Goal: Information Seeking & Learning: Learn about a topic

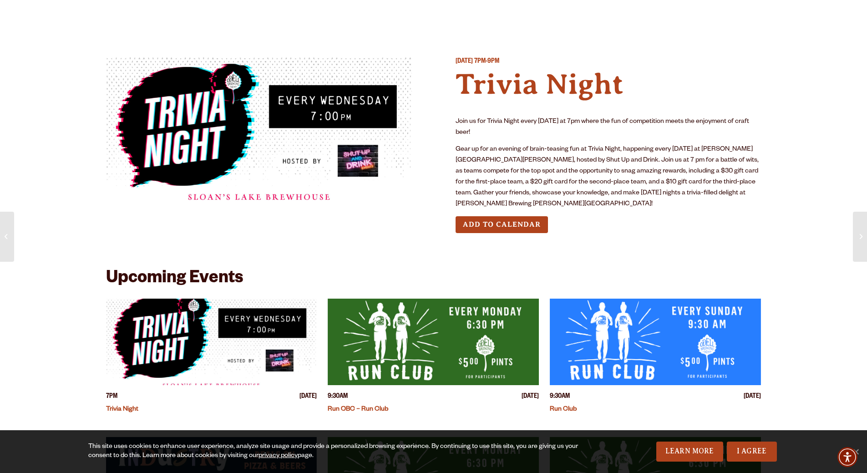
click at [208, 120] on img at bounding box center [259, 133] width 306 height 153
click at [323, 153] on img at bounding box center [259, 133] width 306 height 153
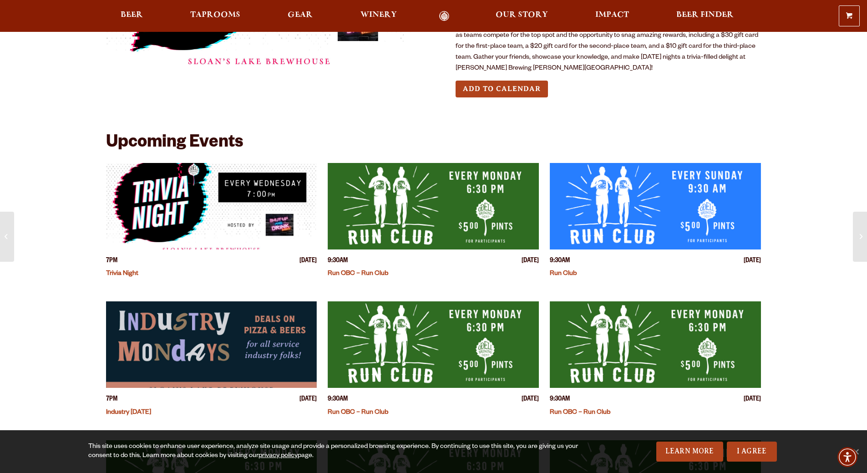
scroll to position [152, 0]
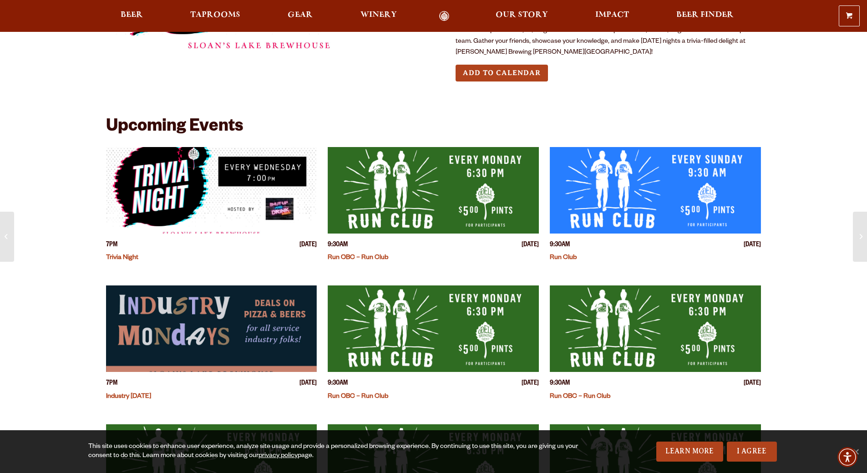
click at [230, 210] on img "View event details" at bounding box center [211, 190] width 211 height 86
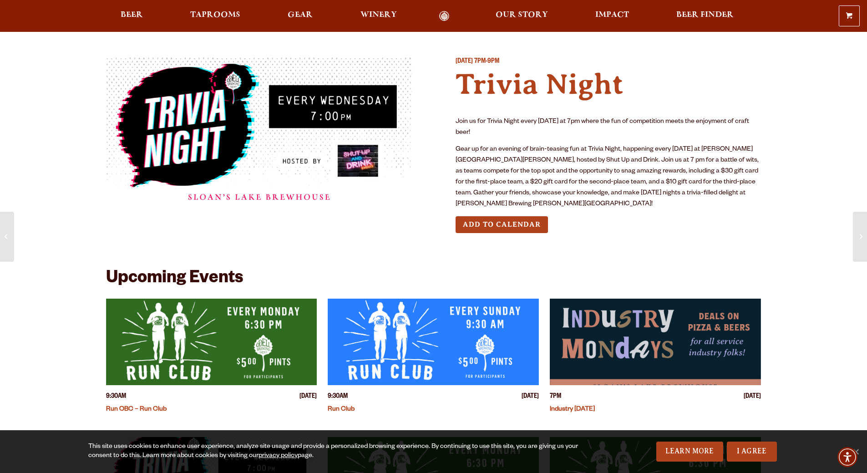
scroll to position [76, 0]
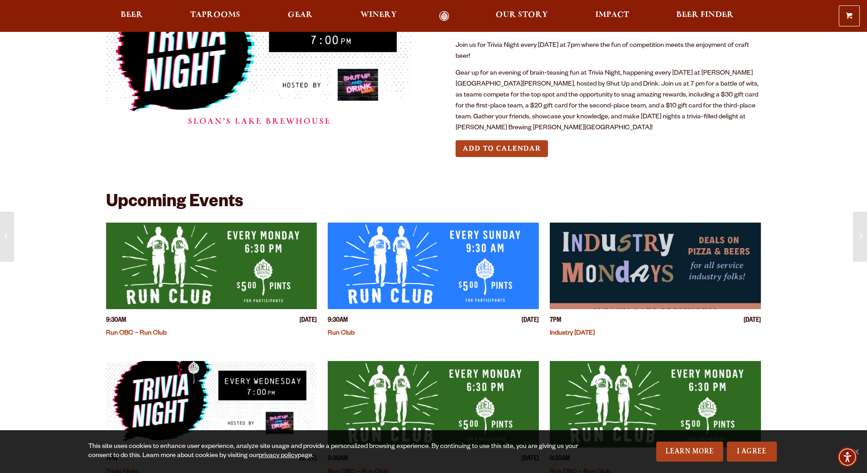
click at [276, 117] on img at bounding box center [259, 57] width 306 height 153
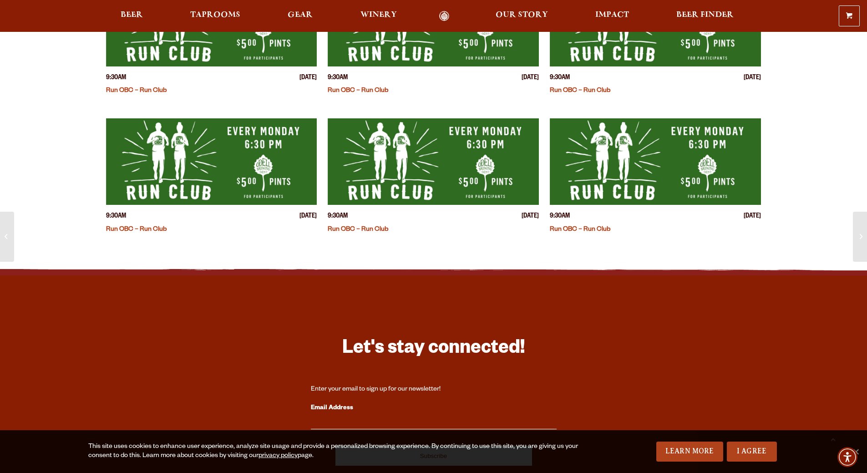
scroll to position [828, 0]
